Goal: Transaction & Acquisition: Purchase product/service

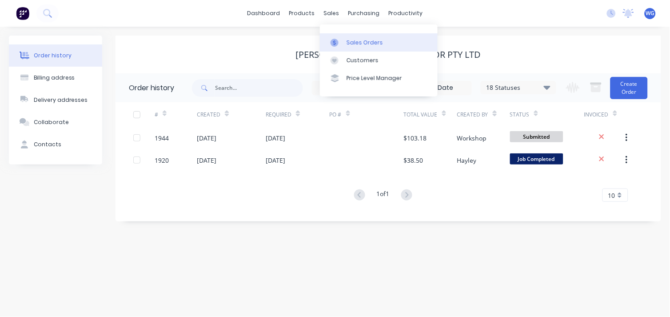
click at [342, 41] on div at bounding box center [336, 43] width 13 height 8
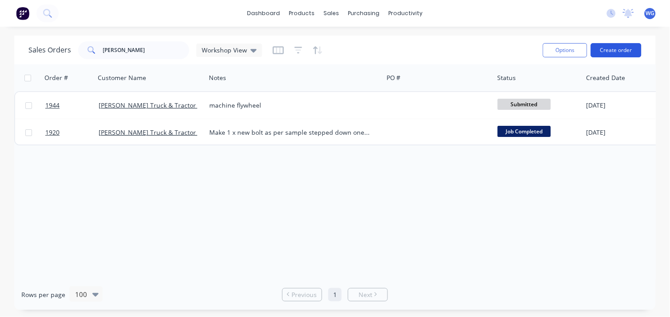
click at [625, 48] on button "Create order" at bounding box center [616, 50] width 51 height 14
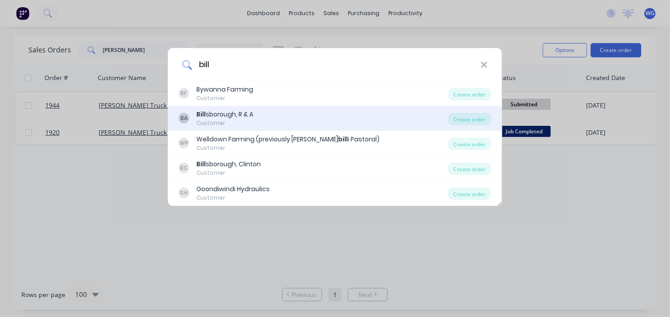
type input "bill"
click at [243, 117] on div "[PERSON_NAME], R & A" at bounding box center [224, 114] width 57 height 9
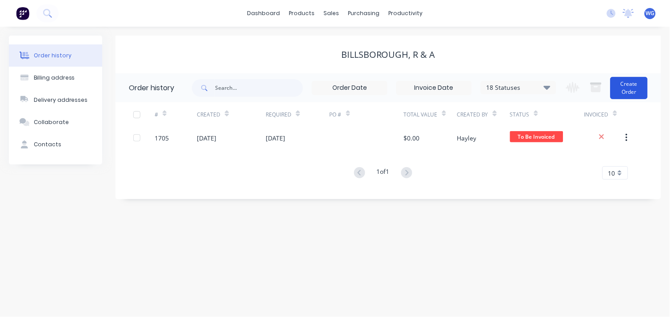
click at [634, 91] on button "Create Order" at bounding box center [628, 88] width 37 height 22
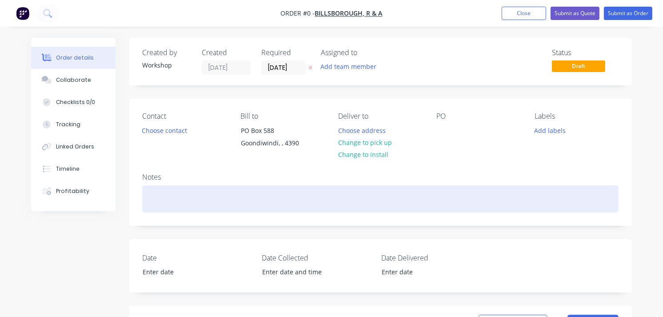
click at [184, 194] on div at bounding box center [380, 198] width 476 height 27
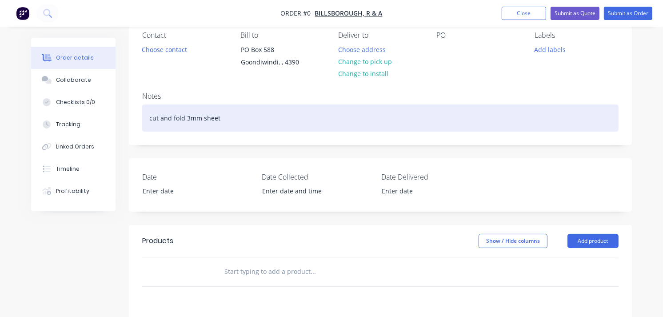
scroll to position [99, 0]
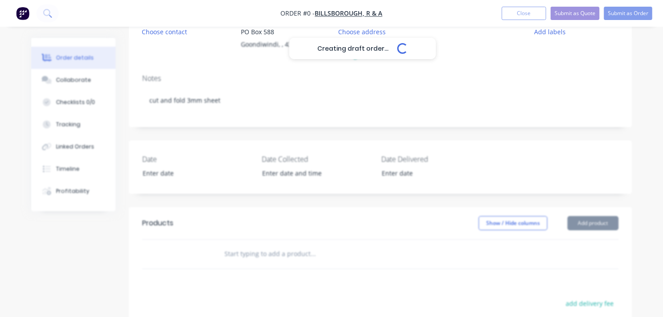
click at [601, 224] on div "Creating draft order... Loading... Order details Collaborate Checklists 0/0 Tra…" at bounding box center [331, 217] width 618 height 556
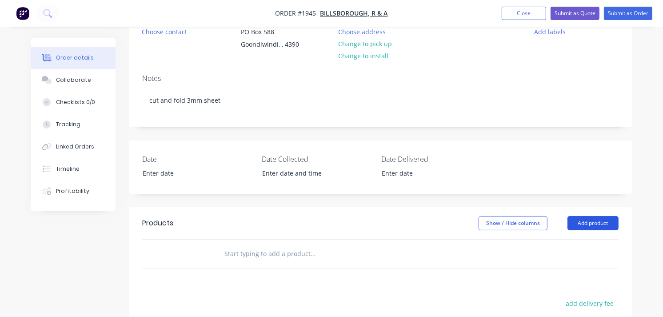
click at [579, 219] on button "Add product" at bounding box center [592, 223] width 51 height 14
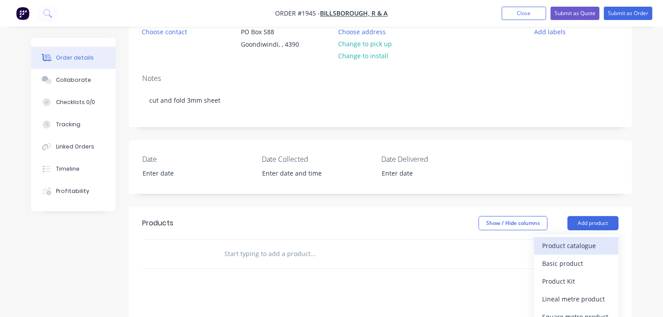
click at [584, 241] on div "Product catalogue" at bounding box center [576, 245] width 68 height 13
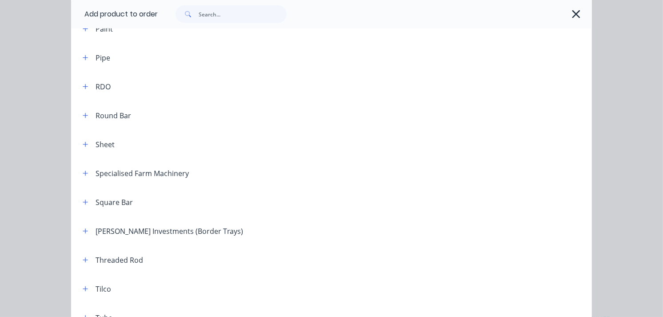
scroll to position [1036, 0]
click at [86, 142] on button "button" at bounding box center [85, 143] width 11 height 11
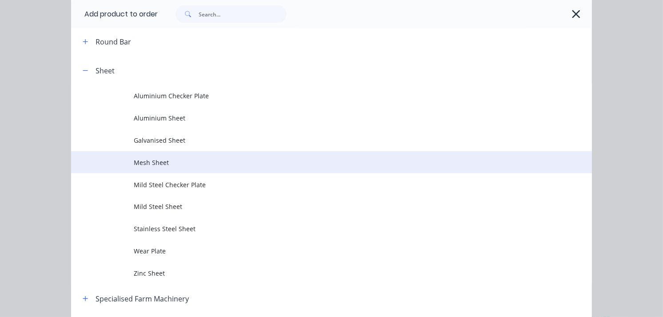
scroll to position [1135, 0]
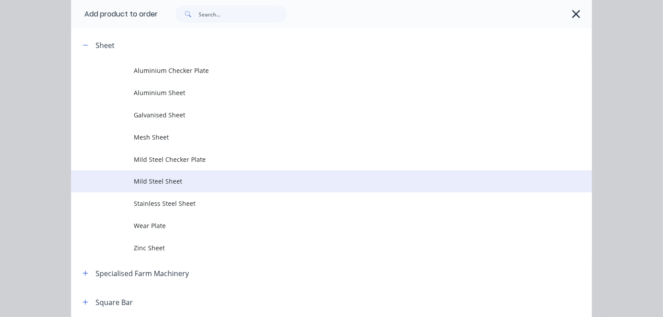
click at [181, 183] on span "Mild Steel Sheet" at bounding box center [317, 180] width 366 height 9
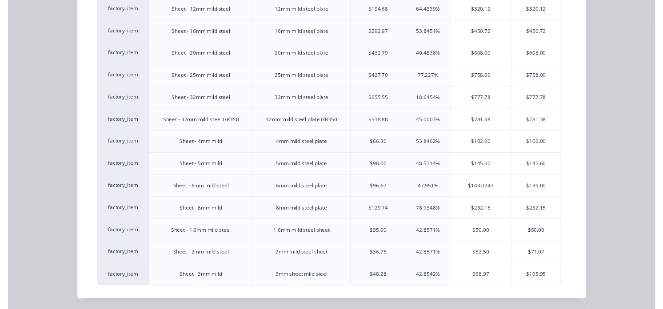
scroll to position [162, 0]
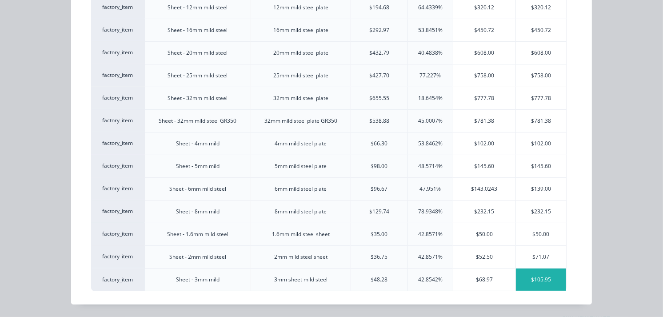
click at [532, 277] on div "$105.95" at bounding box center [541, 279] width 50 height 22
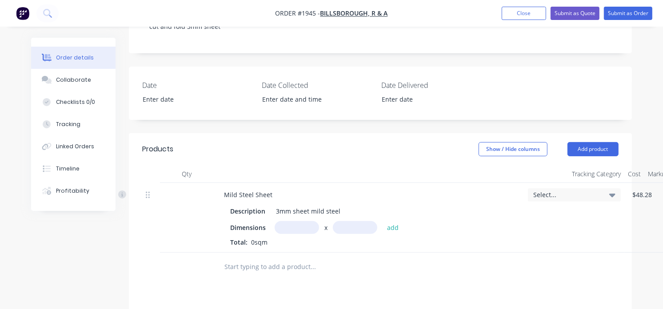
scroll to position [197, 0]
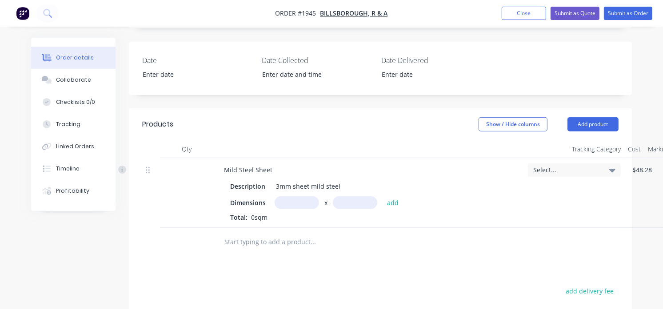
click at [291, 202] on input "text" at bounding box center [296, 202] width 44 height 13
type input "1m"
click at [363, 200] on input "text" at bounding box center [355, 202] width 44 height 13
type input "0.225m"
click at [397, 200] on button "add" at bounding box center [392, 202] width 21 height 12
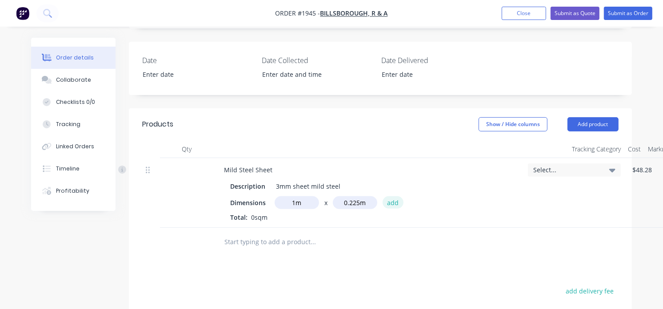
type input "$23.84"
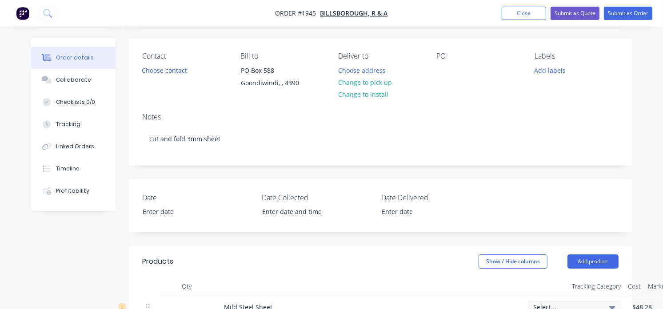
scroll to position [49, 0]
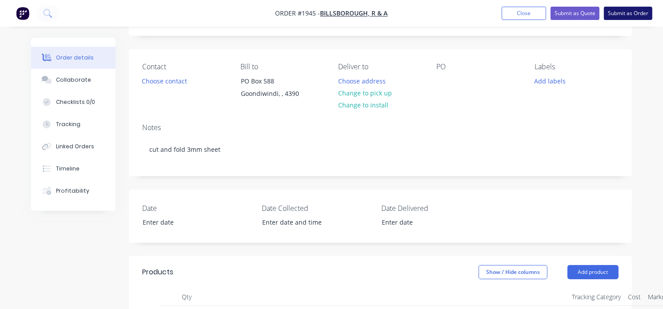
click at [620, 12] on button "Submit as Order" at bounding box center [628, 13] width 48 height 13
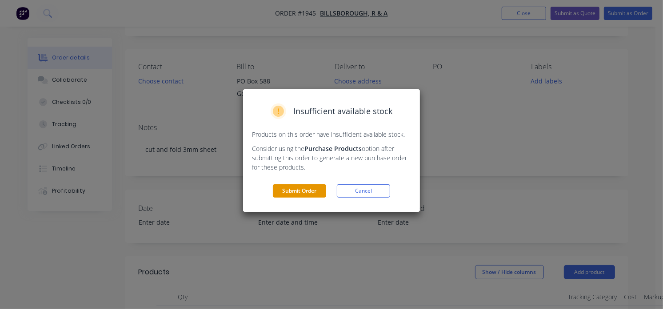
click at [308, 192] on button "Submit Order" at bounding box center [299, 190] width 53 height 13
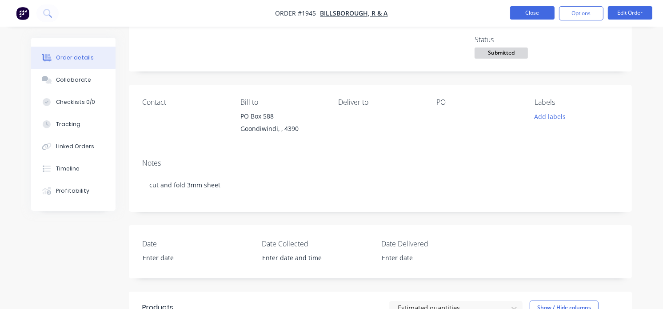
click at [538, 13] on button "Close" at bounding box center [532, 12] width 44 height 13
